Goal: Task Accomplishment & Management: Complete application form

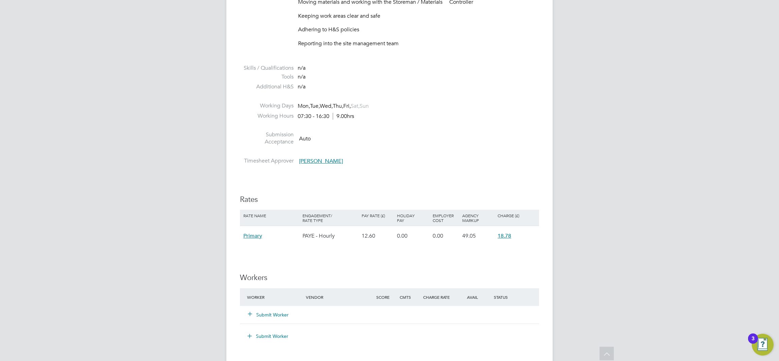
scroll to position [357, 0]
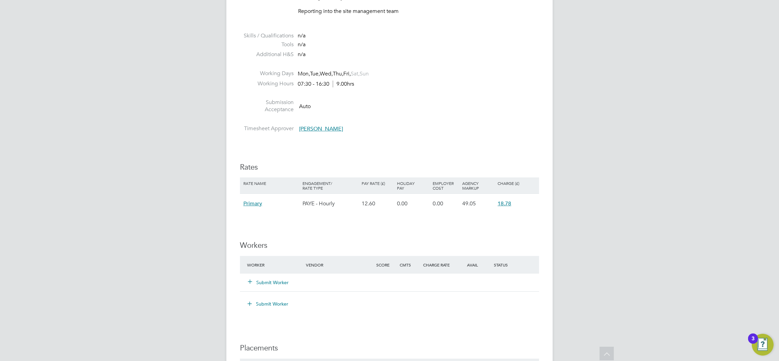
click at [269, 283] on button "Submit Worker" at bounding box center [268, 282] width 41 height 7
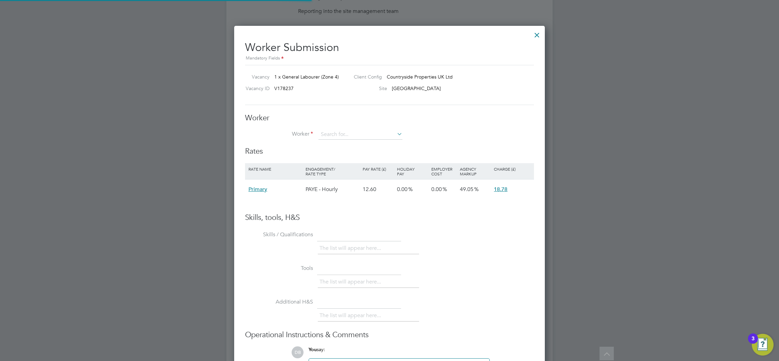
scroll to position [406, 311]
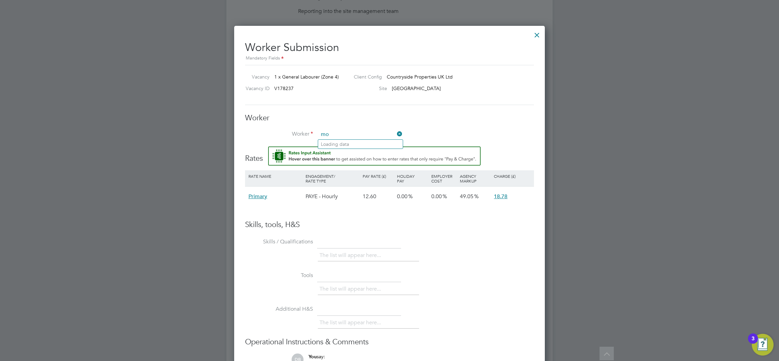
type input "m"
click at [341, 144] on li "Gurmail Singh (660335)" at bounding box center [370, 144] width 104 height 9
type input "Gurmail Singh (660335)"
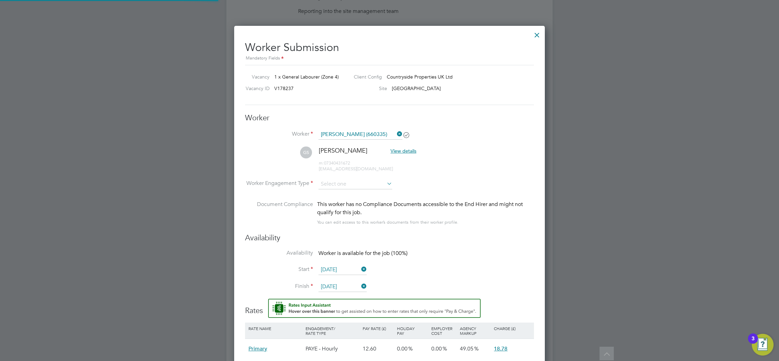
scroll to position [565, 311]
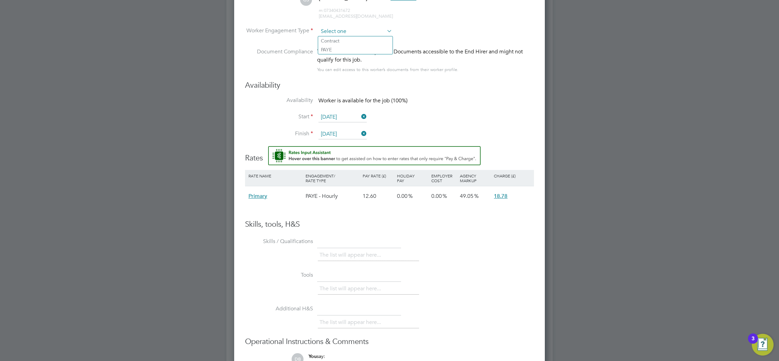
click at [355, 29] on input at bounding box center [355, 31] width 74 height 10
click at [335, 42] on li "Contract" at bounding box center [355, 40] width 74 height 9
type input "Contract"
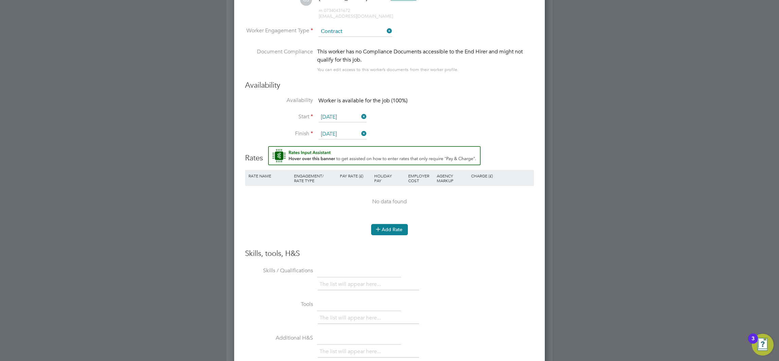
click at [388, 226] on button "Add Rate" at bounding box center [389, 229] width 37 height 11
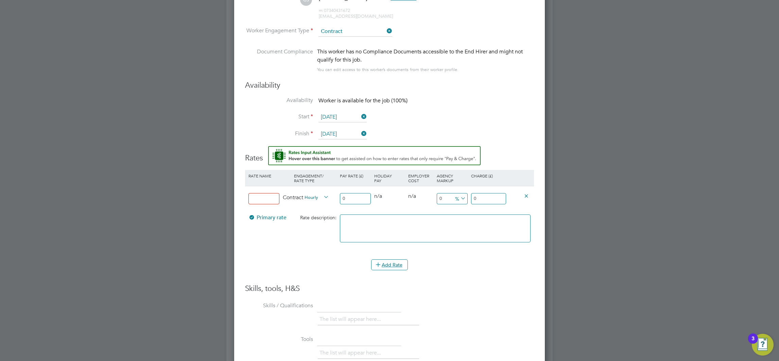
click at [267, 195] on input at bounding box center [263, 198] width 31 height 11
type input "Basic"
type input "1"
type input "16"
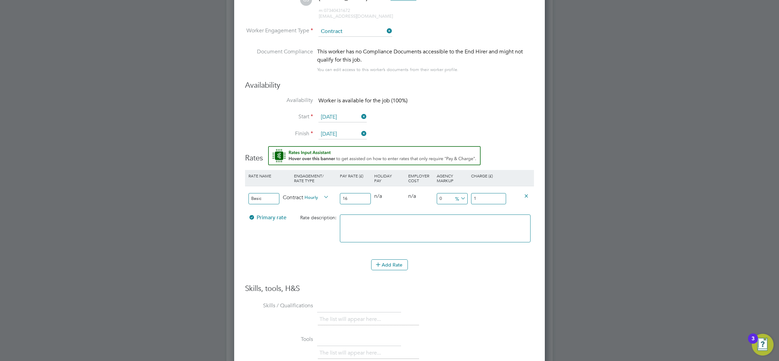
type input "16"
type input "16.5"
type input "16.50"
type input "-93.93939393939394"
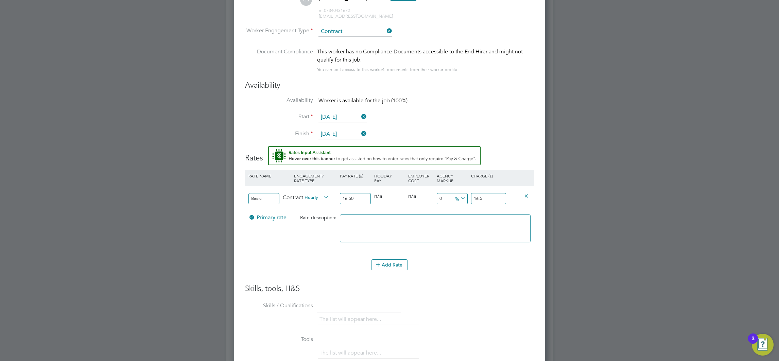
type input "1"
type input "9.090909090909092"
type input "18"
type input "13.333333333333334"
type input "18.7"
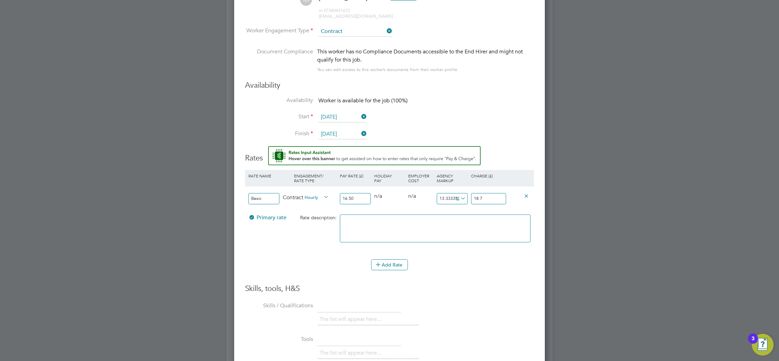
type input "13.818181818181818"
type input "18.78"
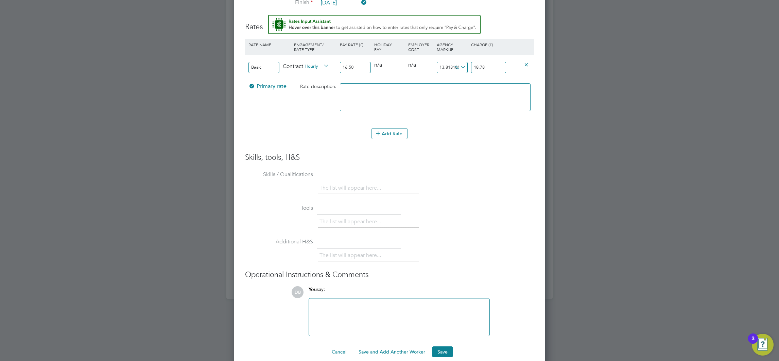
scroll to position [651, 0]
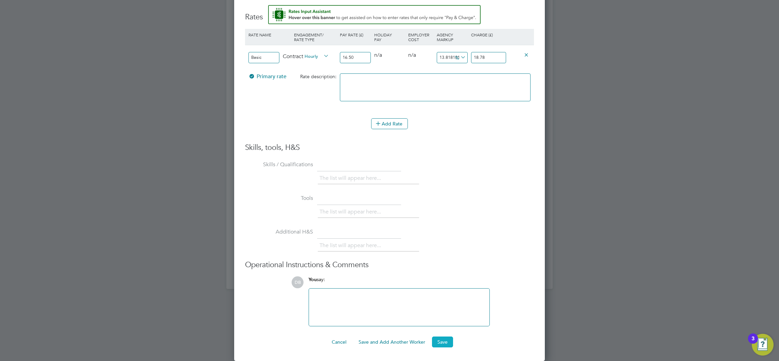
click at [443, 341] on button "Save" at bounding box center [442, 341] width 21 height 11
click at [518, 240] on div "The list will appear here..." at bounding box center [426, 246] width 216 height 14
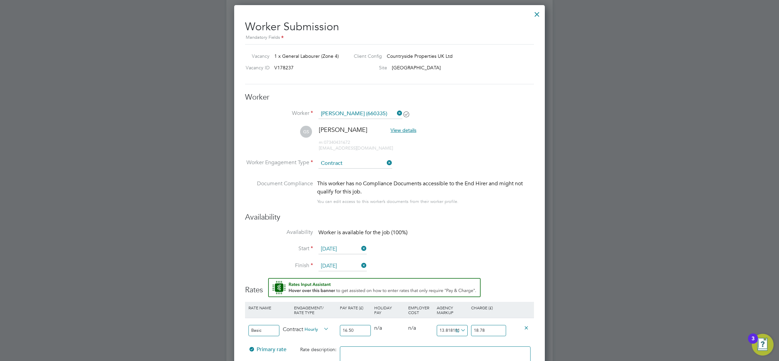
scroll to position [294, 0]
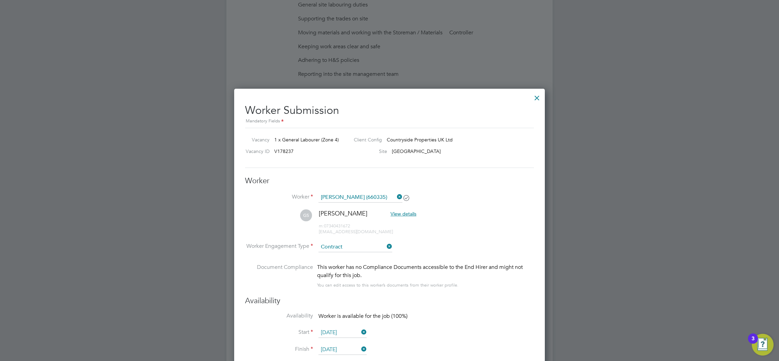
click at [538, 97] on div at bounding box center [537, 96] width 12 height 12
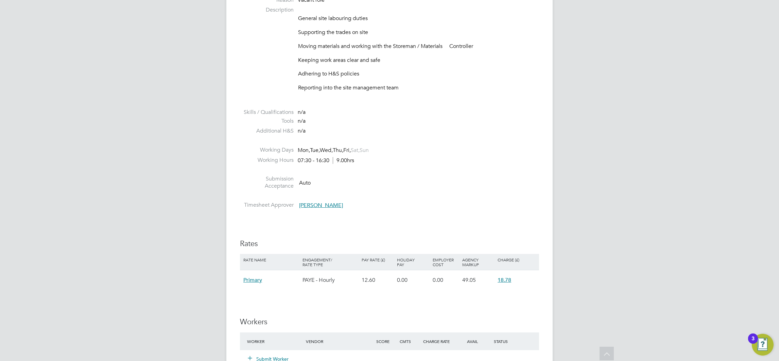
scroll to position [305, 0]
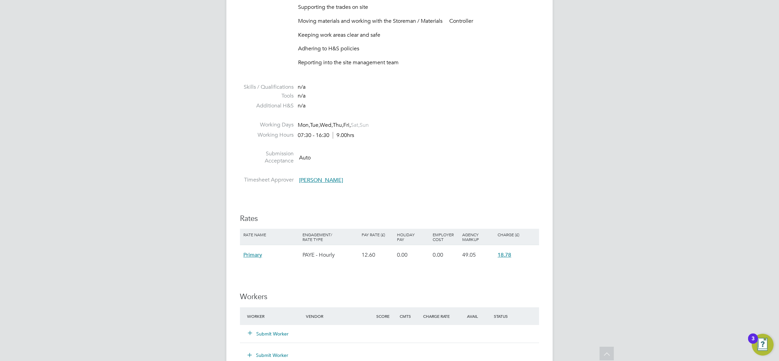
click at [279, 333] on button "Submit Worker" at bounding box center [268, 333] width 41 height 7
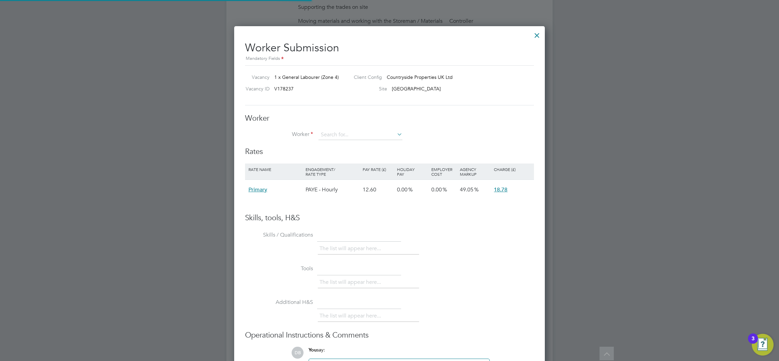
scroll to position [406, 311]
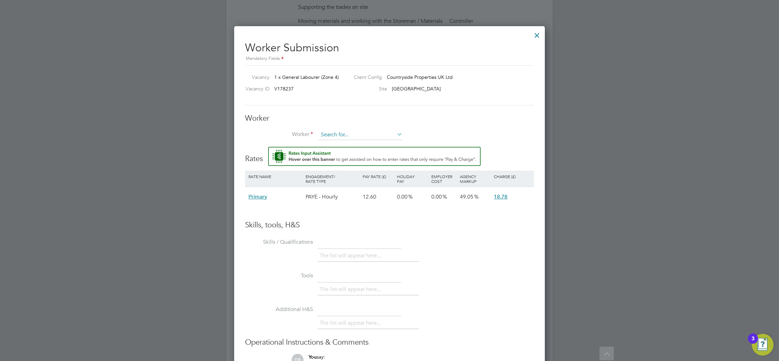
click at [349, 137] on input at bounding box center [360, 135] width 84 height 10
click at [333, 144] on b "Gurmail" at bounding box center [340, 145] width 39 height 6
type input "Gurmail Singh (660335)"
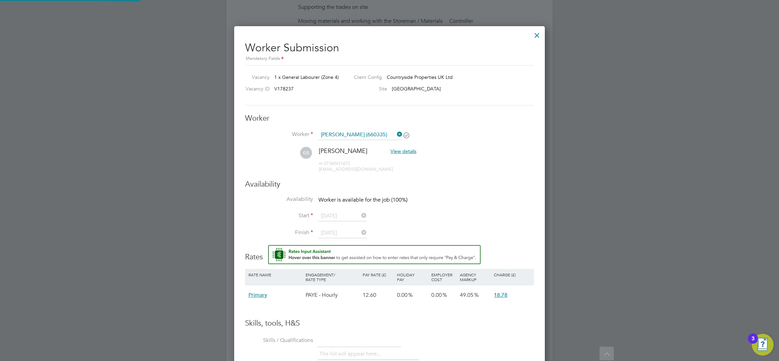
scroll to position [565, 311]
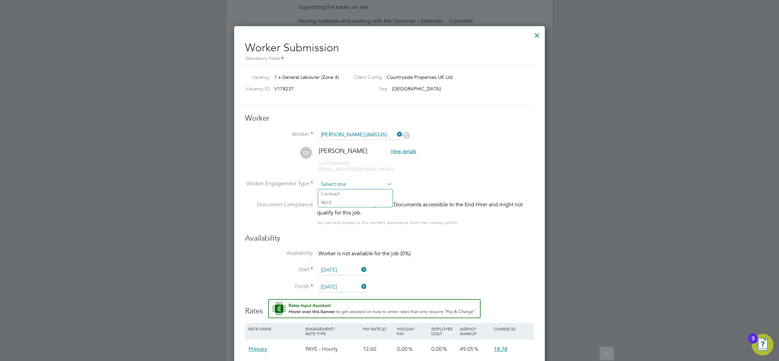
click at [352, 184] on input at bounding box center [355, 184] width 74 height 10
click at [337, 196] on li "Contract" at bounding box center [355, 193] width 74 height 9
type input "Contract"
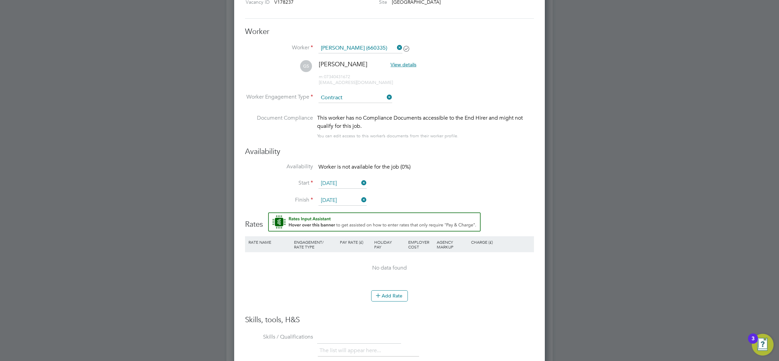
scroll to position [408, 0]
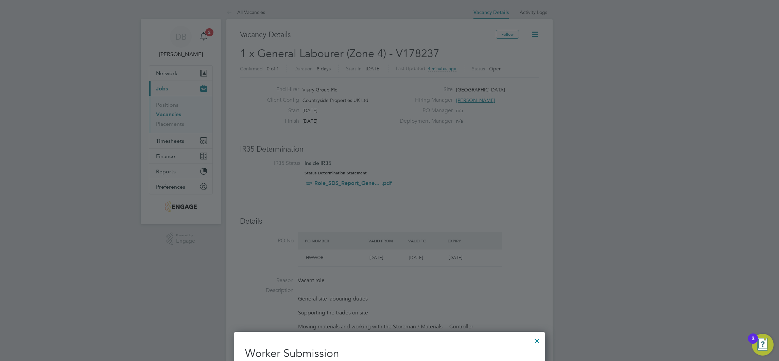
click at [583, 201] on div at bounding box center [389, 180] width 779 height 361
click at [248, 8] on div at bounding box center [389, 180] width 779 height 361
click at [535, 342] on div at bounding box center [537, 339] width 12 height 12
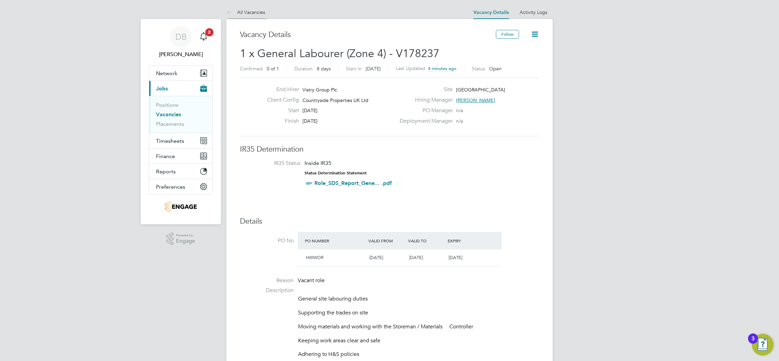
click at [249, 13] on link "All Vacancies" at bounding box center [245, 12] width 39 height 6
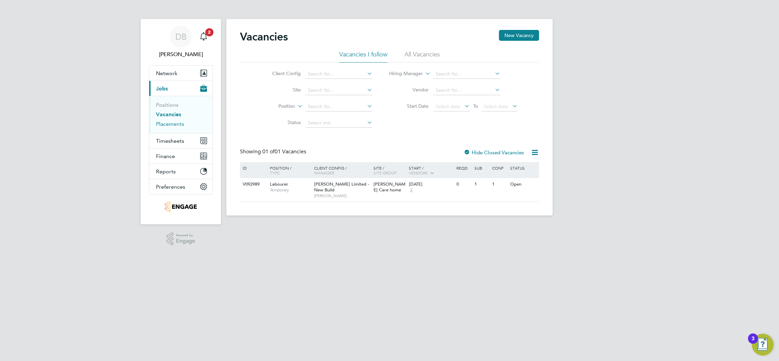
click at [180, 125] on link "Placements" at bounding box center [170, 124] width 28 height 6
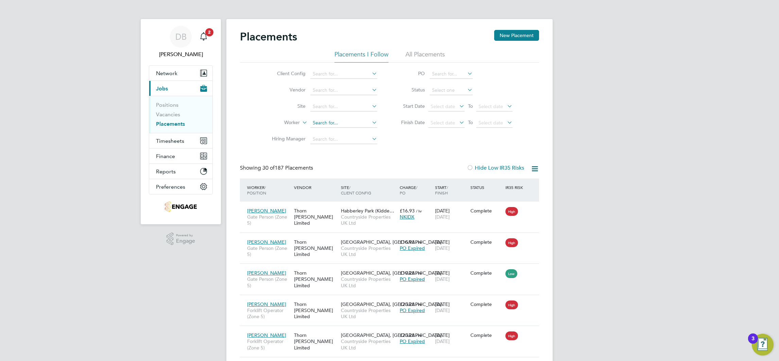
click at [329, 121] on input at bounding box center [343, 123] width 67 height 10
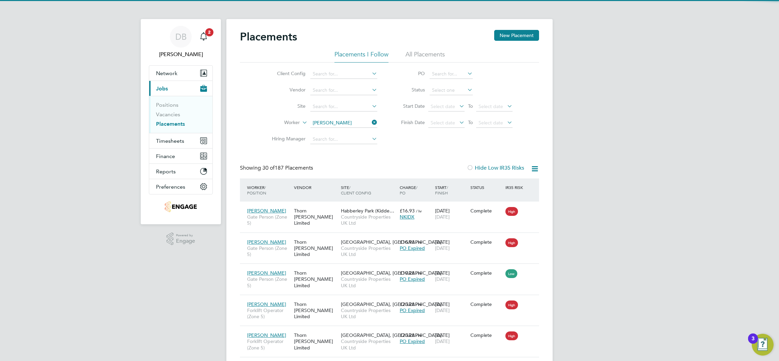
click at [332, 129] on li "Gurmail Singh" at bounding box center [352, 131] width 84 height 9
type input "[PERSON_NAME]"
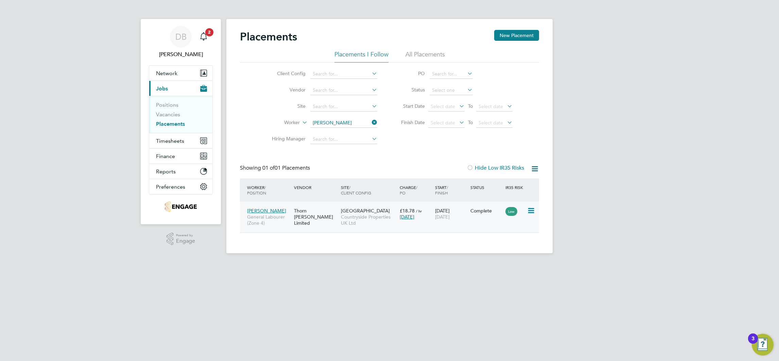
click at [490, 218] on div "Gurmail Singh General Labourer (Zone 4) Thorn Baker Limited West Worcester Coun…" at bounding box center [389, 216] width 299 height 31
click at [529, 212] on icon at bounding box center [530, 211] width 7 height 8
click at [473, 219] on div "Gurmail Singh General Labourer (Zone 4) Thorn Baker Limited West Worcester Coun…" at bounding box center [389, 216] width 299 height 31
click at [478, 214] on div "Complete" at bounding box center [485, 210] width 35 height 13
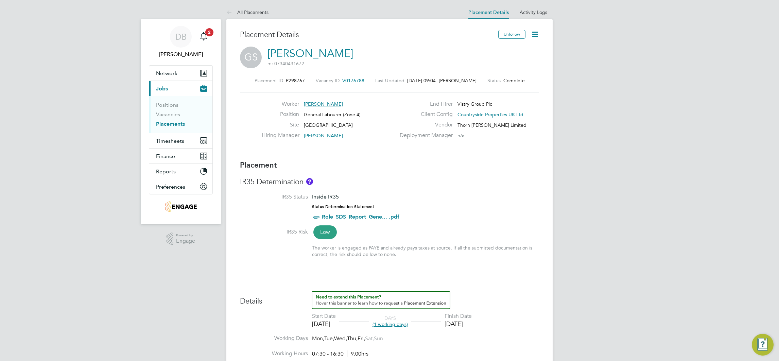
click at [534, 33] on icon at bounding box center [534, 34] width 8 height 8
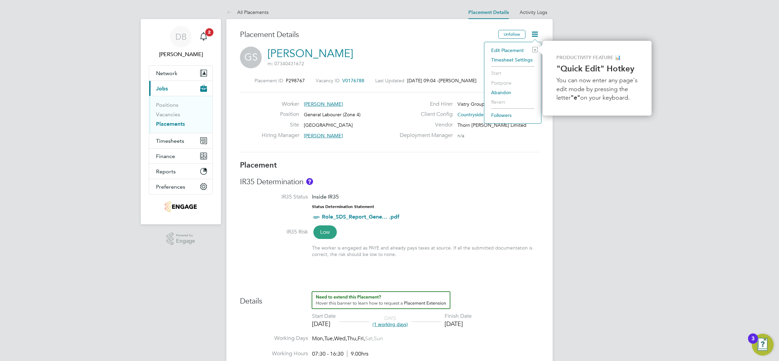
click at [502, 52] on li "Edit Placement e" at bounding box center [512, 51] width 50 height 10
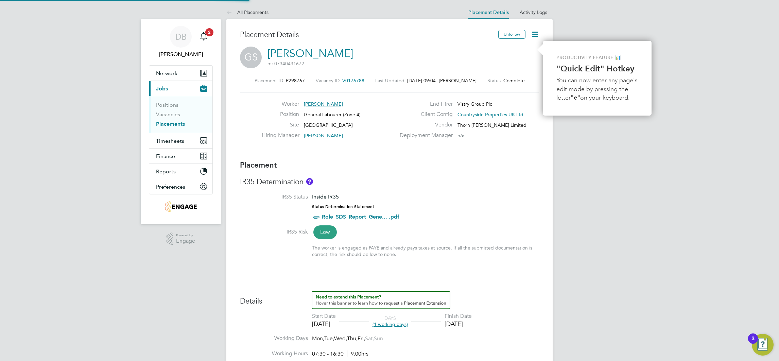
type input "[PERSON_NAME]"
type input "[DATE]"
type input "07:30"
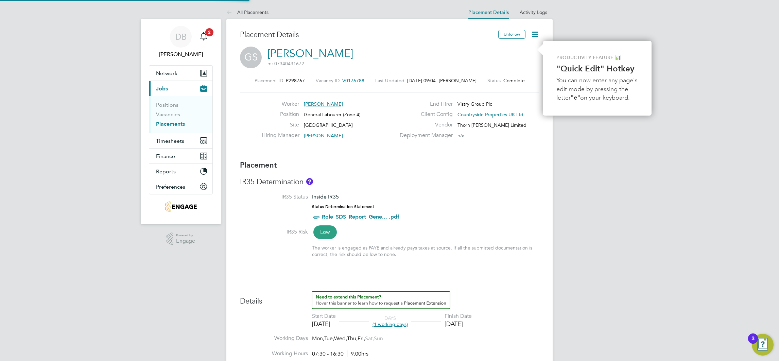
type input "16:30"
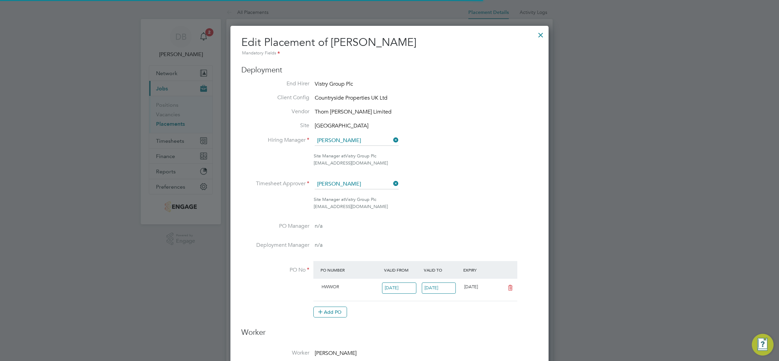
scroll to position [3, 3]
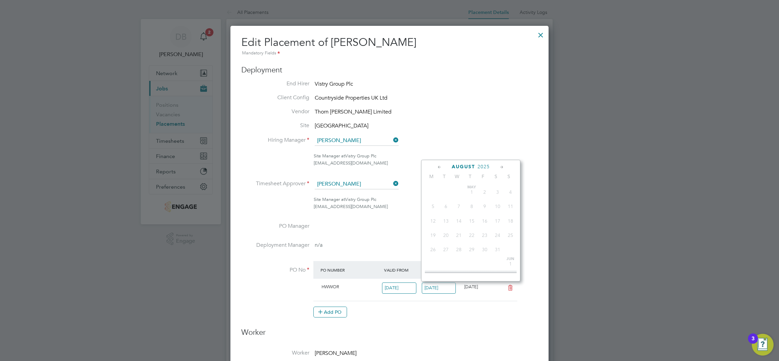
click at [436, 288] on input "[DATE]" at bounding box center [439, 287] width 34 height 11
click at [498, 218] on span "16" at bounding box center [497, 216] width 13 height 13
type input "[DATE]"
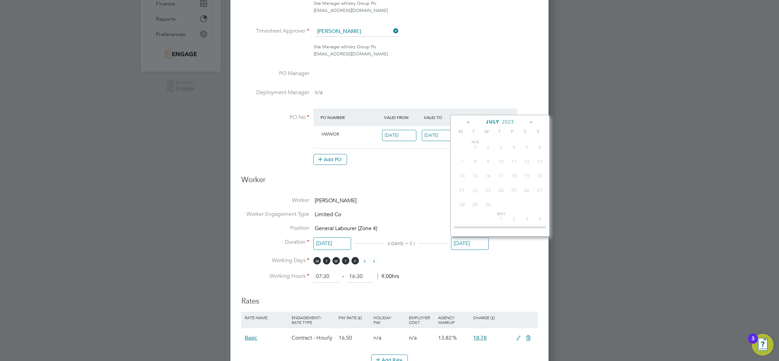
click at [476, 241] on input "[DATE]" at bounding box center [470, 243] width 38 height 13
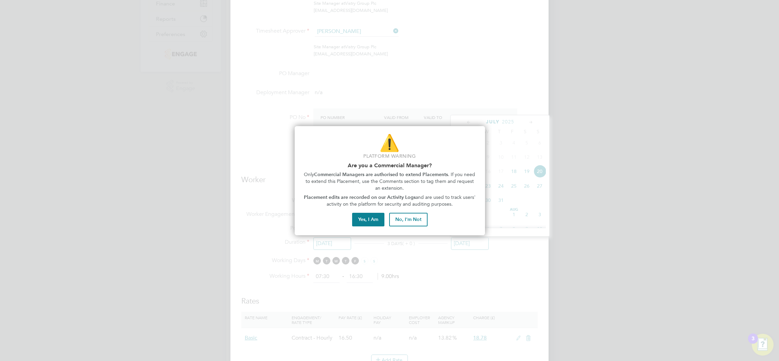
click at [611, 209] on div at bounding box center [389, 180] width 779 height 361
click at [535, 295] on div at bounding box center [389, 180] width 779 height 361
click at [417, 219] on button "No, I'm Not" at bounding box center [408, 220] width 38 height 14
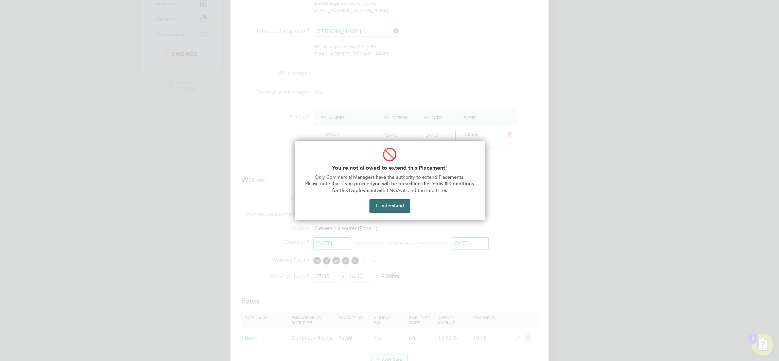
click at [396, 206] on button "I Understand" at bounding box center [389, 206] width 41 height 14
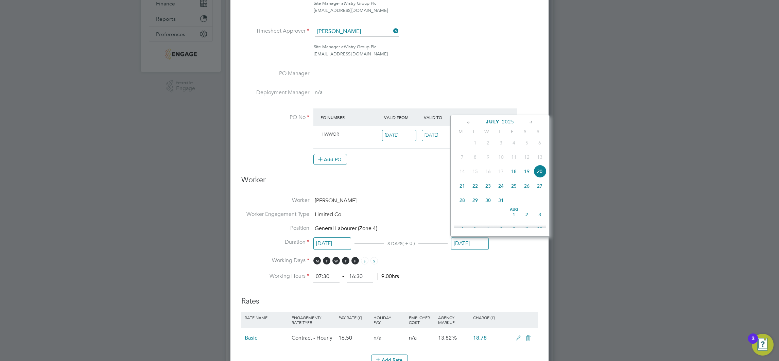
click at [521, 263] on li "Working Days M T W T F S S" at bounding box center [389, 264] width 296 height 14
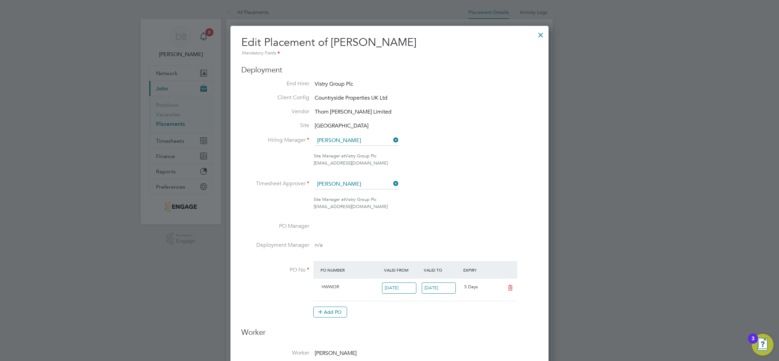
click at [542, 37] on div at bounding box center [540, 33] width 12 height 12
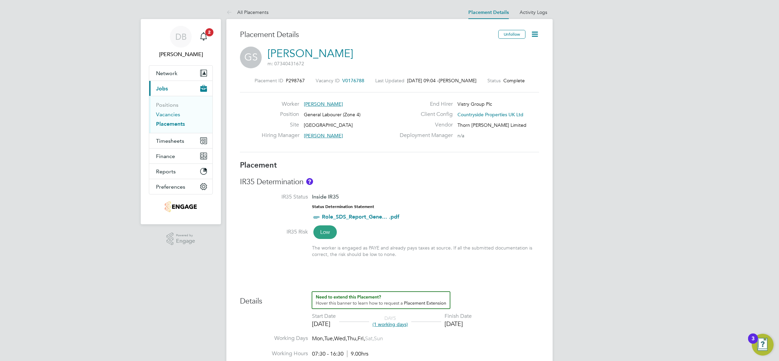
click at [174, 117] on link "Vacancies" at bounding box center [168, 114] width 24 height 6
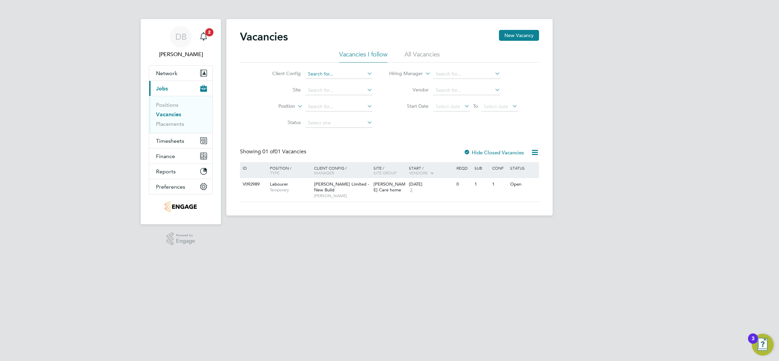
click at [344, 75] on input at bounding box center [338, 74] width 67 height 10
click at [341, 83] on li "Countryside Properties UK Ltd" at bounding box center [340, 82] width 71 height 9
type input "Countryside Properties UK Ltd"
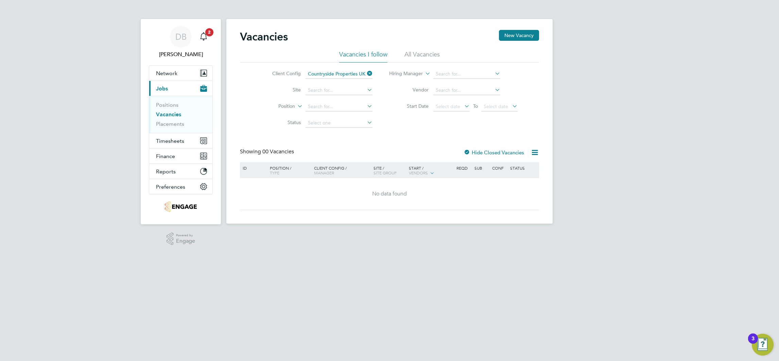
click at [430, 52] on li "All Vacancies" at bounding box center [421, 56] width 35 height 12
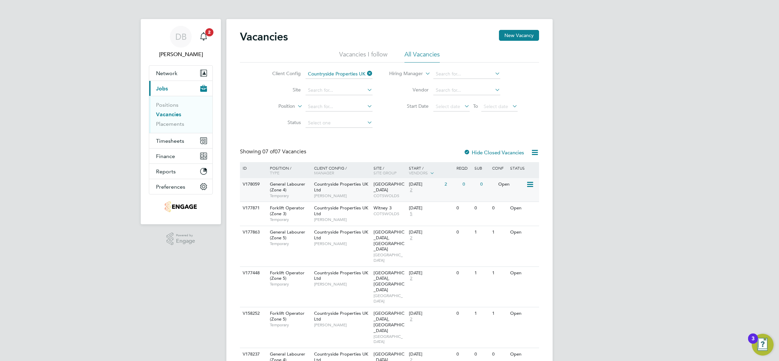
click at [445, 191] on div "V178059 General Labourer (Zone 4) Temporary Countryside Properties UK Ltd [PERS…" at bounding box center [389, 189] width 299 height 23
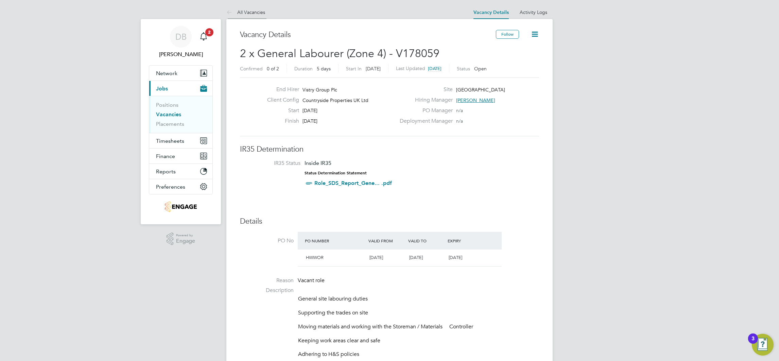
click at [260, 13] on link "All Vacancies" at bounding box center [245, 12] width 39 height 6
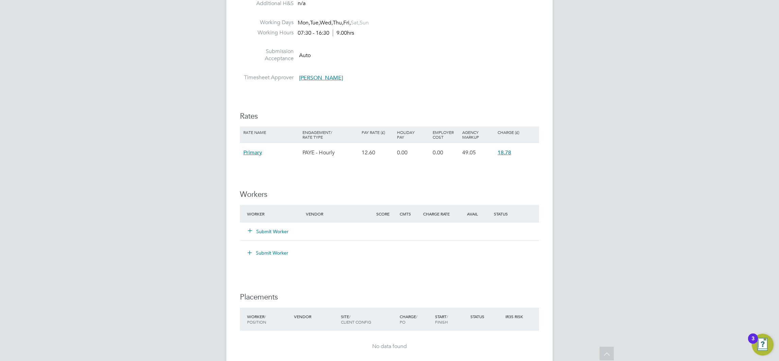
scroll to position [458, 0]
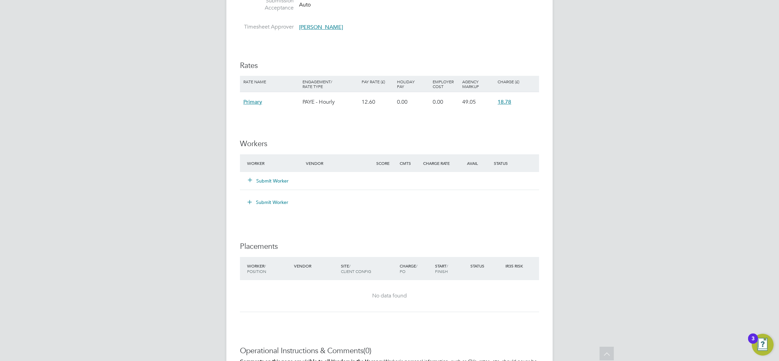
click at [272, 181] on button "Submit Worker" at bounding box center [268, 180] width 41 height 7
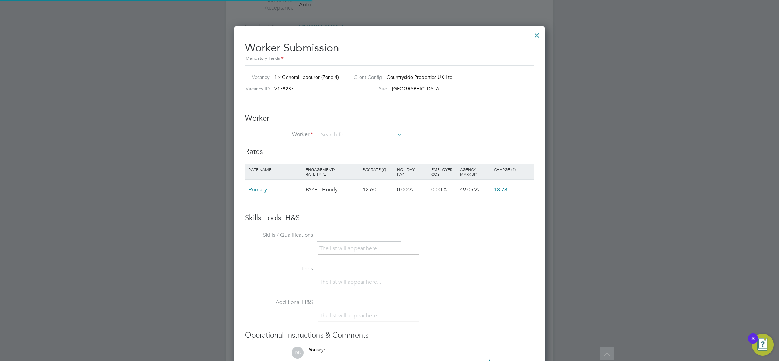
scroll to position [406, 311]
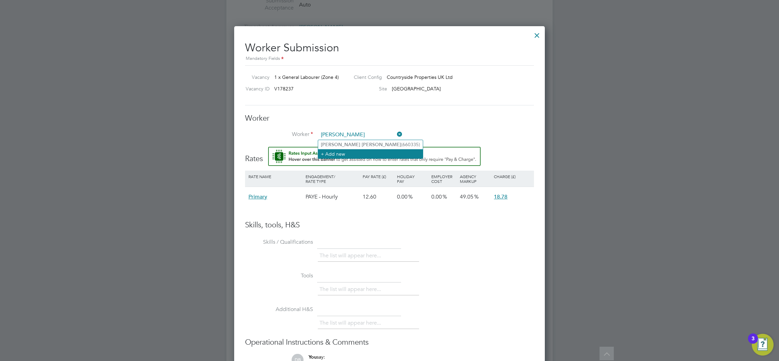
type input "gurmail singh"
click at [349, 138] on input at bounding box center [360, 135] width 84 height 10
click at [351, 142] on li "Gurmail Singh (660335)" at bounding box center [370, 144] width 104 height 9
type input "Gurmail Singh (660335)"
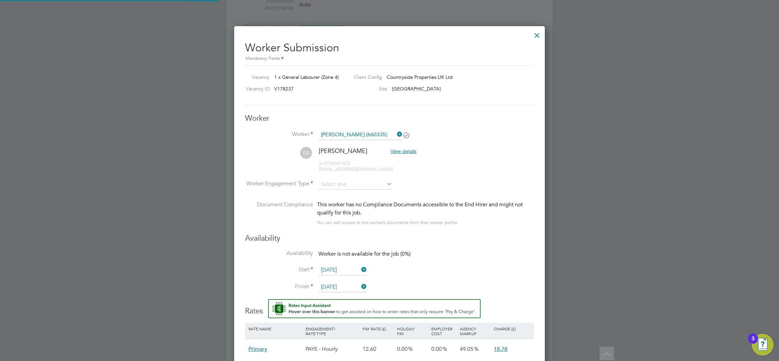
scroll to position [564, 311]
click at [353, 180] on input at bounding box center [355, 184] width 74 height 10
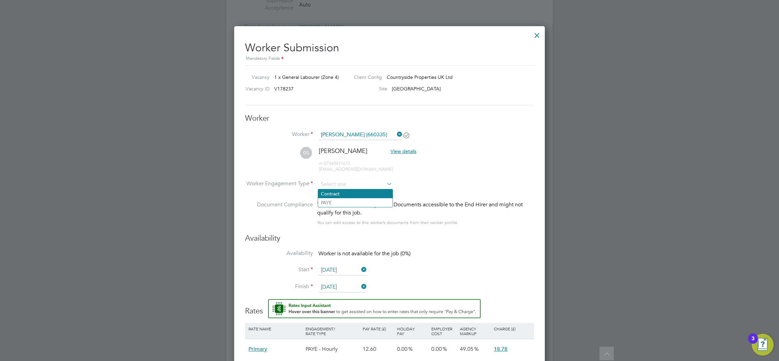
click at [332, 195] on li "Contract" at bounding box center [355, 193] width 74 height 9
type input "Contract"
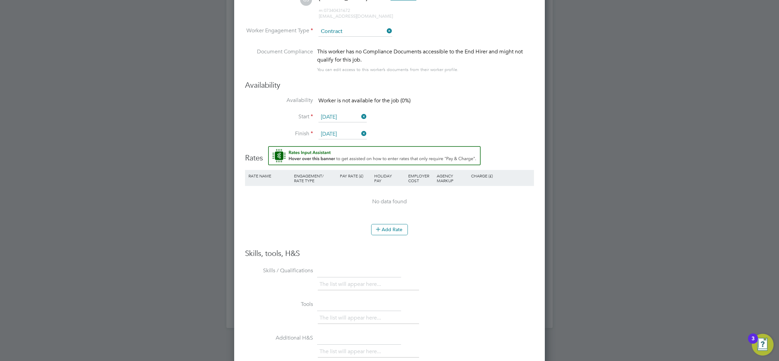
click at [391, 222] on li "Rate Name Engagement/ Rate Type Pay Rate (£) Holiday Pay Employer Cost Agency M…" at bounding box center [389, 197] width 289 height 54
click at [390, 231] on button "Add Rate" at bounding box center [389, 229] width 37 height 11
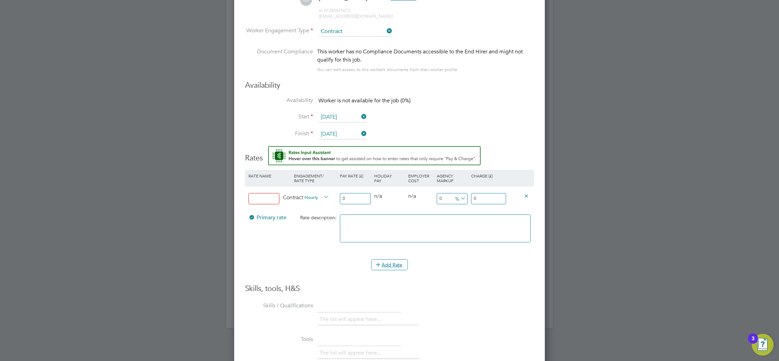
click at [266, 199] on input at bounding box center [263, 198] width 31 height 11
type input "Basic"
type input "1"
type input "16"
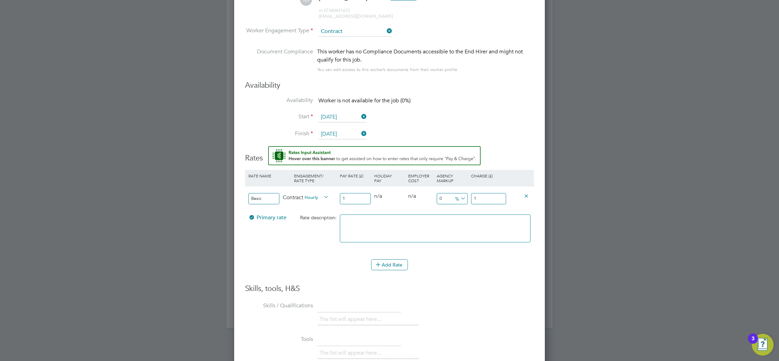
type input "16"
type input "16.5"
type input "16.50"
type input "-93.93939393939394"
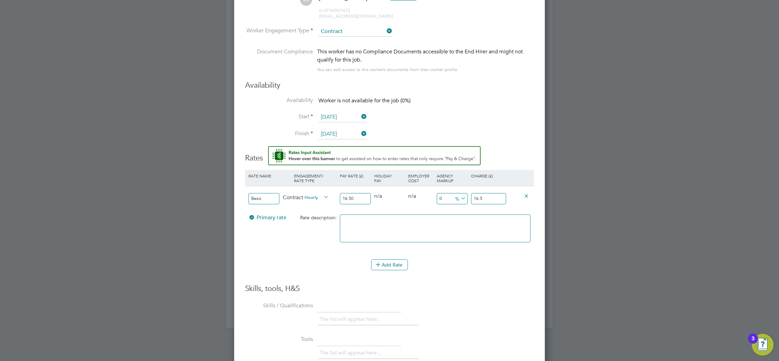
type input "1"
type input "9.090909090909092"
type input "18"
type input "13.333333333333334"
type input "18.7"
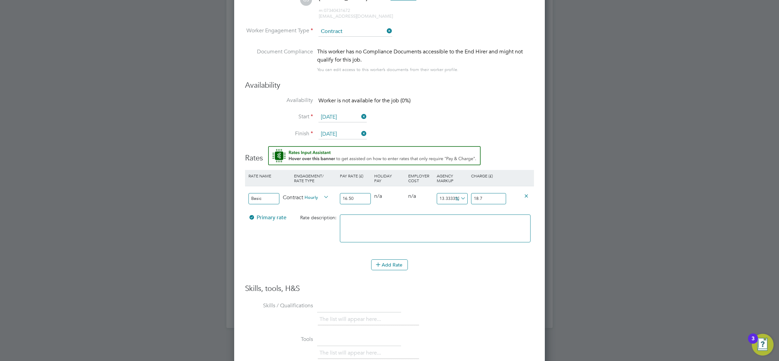
type input "13.818181818181818"
type input "18.78"
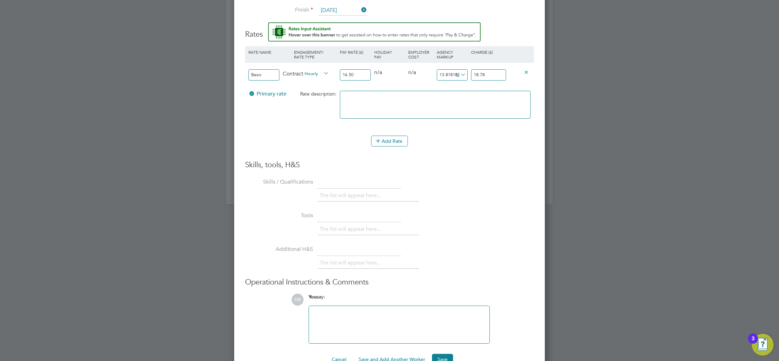
scroll to position [752, 0]
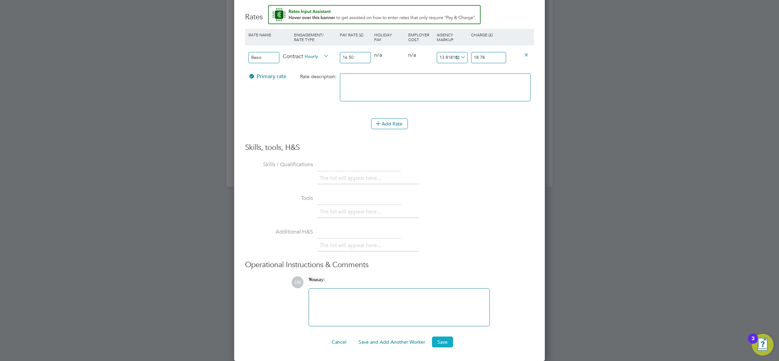
click at [442, 341] on button "Save" at bounding box center [442, 341] width 21 height 11
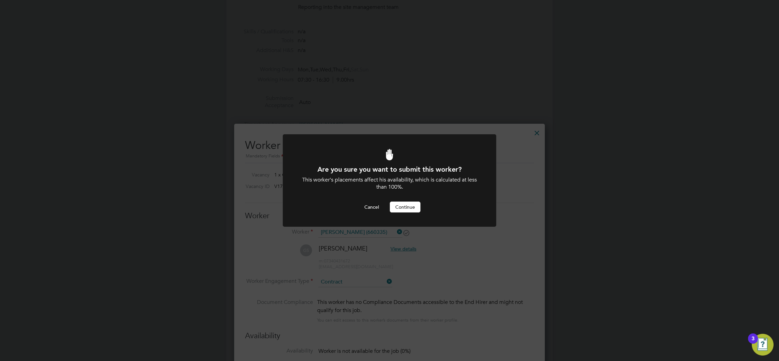
click at [412, 204] on button "Continue" at bounding box center [405, 206] width 31 height 11
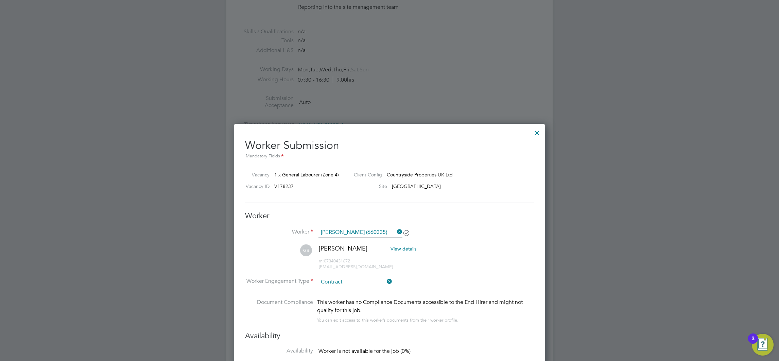
click at [539, 131] on div at bounding box center [537, 131] width 12 height 12
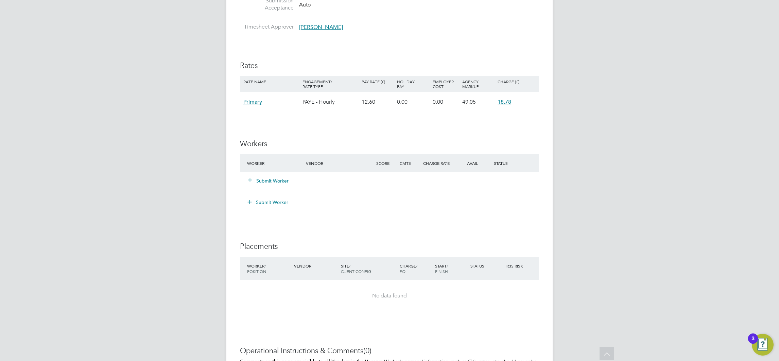
scroll to position [204, 0]
